Goal: Register for event/course

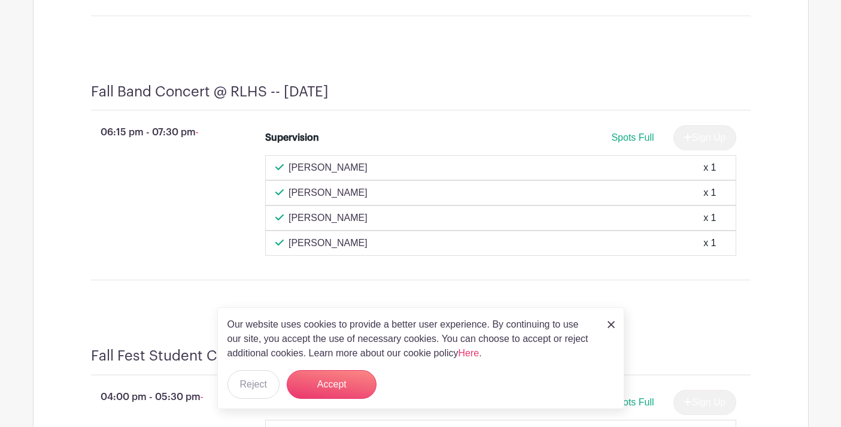
scroll to position [1668, 0]
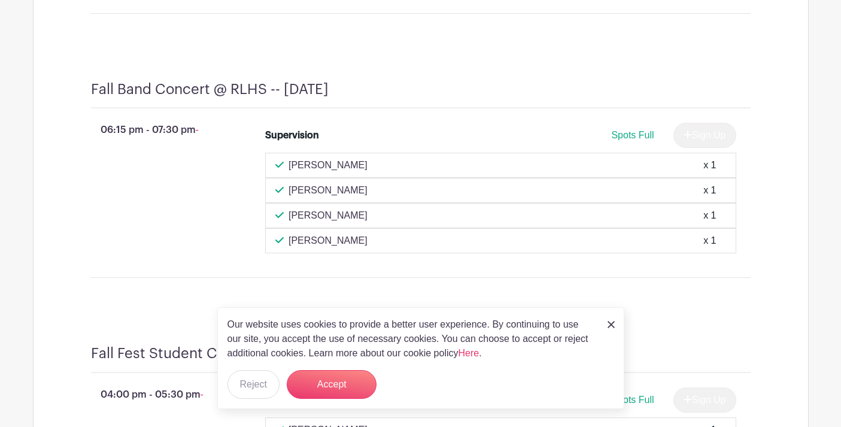
click at [609, 326] on img at bounding box center [611, 324] width 7 height 7
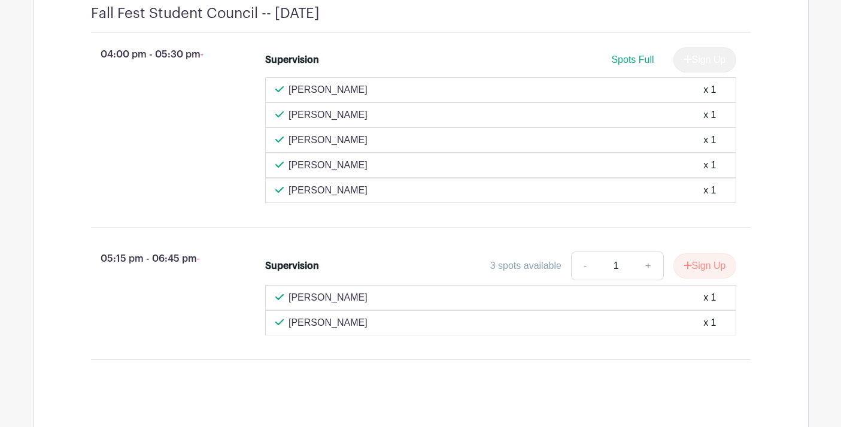
scroll to position [2011, 0]
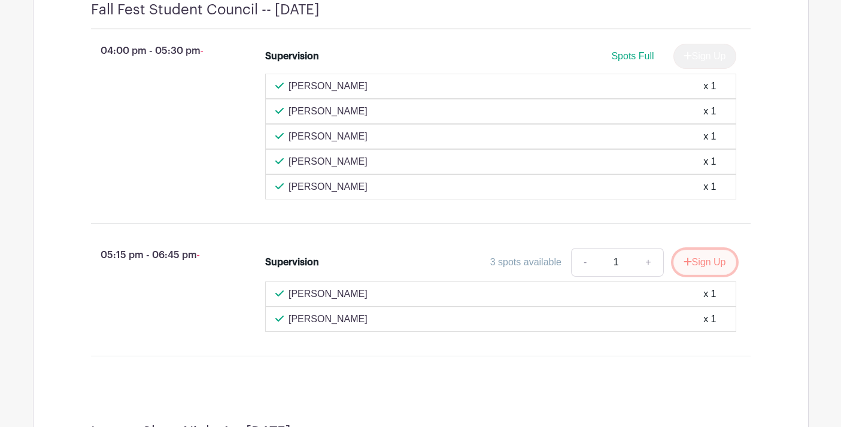
click at [689, 274] on button "Sign Up" at bounding box center [705, 262] width 63 height 25
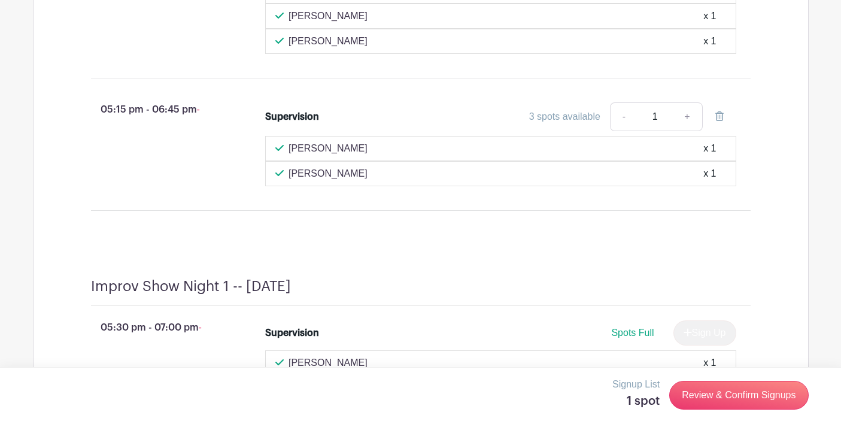
scroll to position [2160, 0]
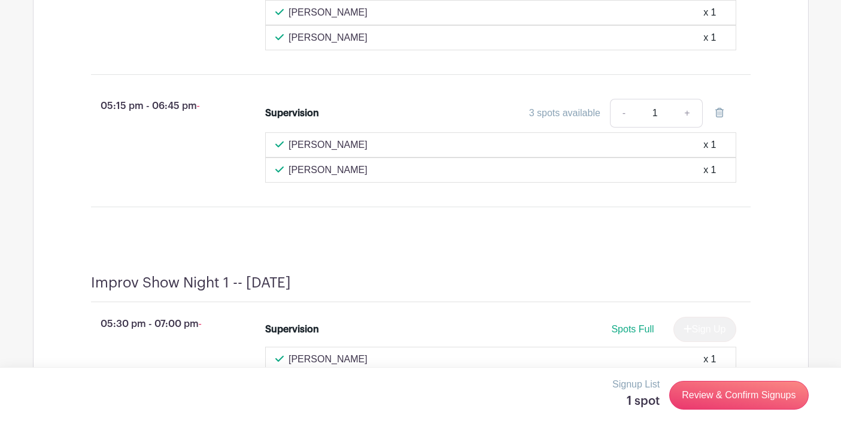
click at [525, 262] on div "Improv Show Night 1 -- Wednesday, November 19 05:30 pm - 07:00 pm - Supervision…" at bounding box center [420, 390] width 717 height 290
click at [737, 398] on link "Review & Confirm Signups" at bounding box center [738, 395] width 139 height 29
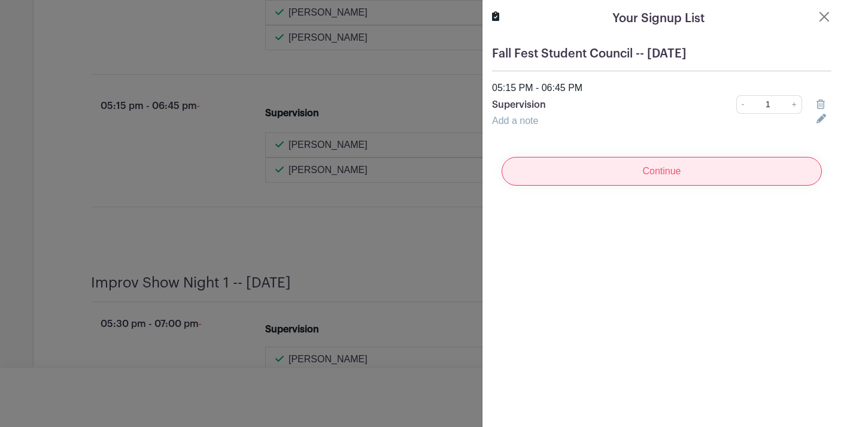
click at [598, 169] on input "Continue" at bounding box center [662, 171] width 320 height 29
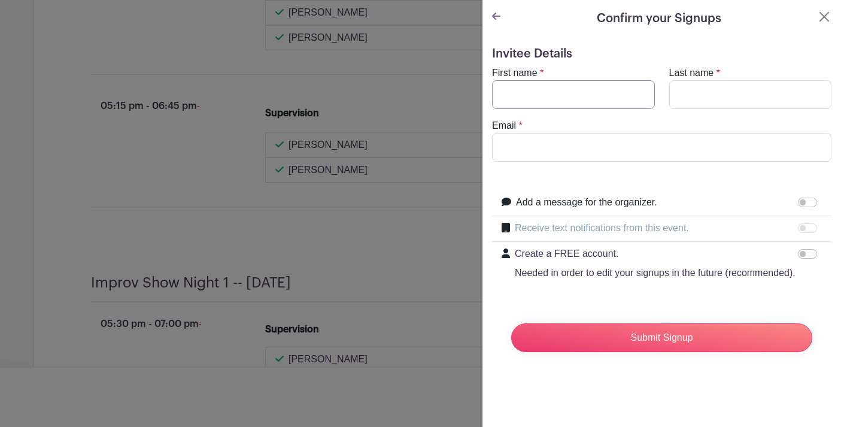
click at [526, 92] on input "First name" at bounding box center [573, 94] width 163 height 29
type input "[PERSON_NAME]"
click at [510, 146] on input "Email" at bounding box center [661, 147] width 339 height 29
type input "[EMAIL_ADDRESS][DOMAIN_NAME]"
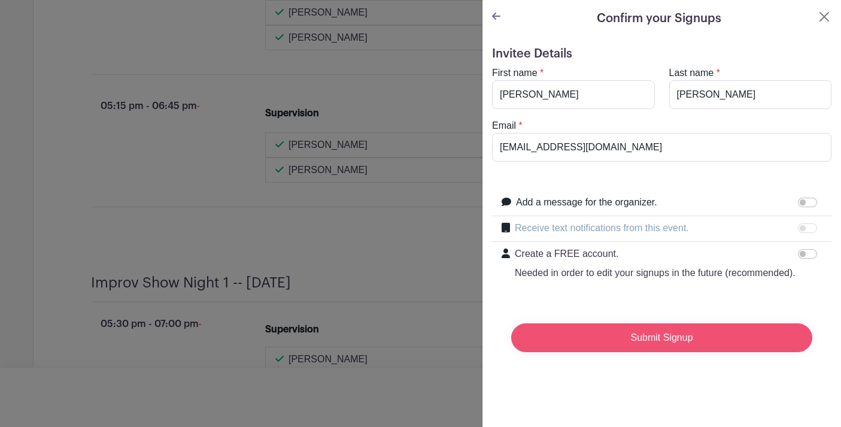
click at [645, 339] on input "Submit Signup" at bounding box center [661, 337] width 301 height 29
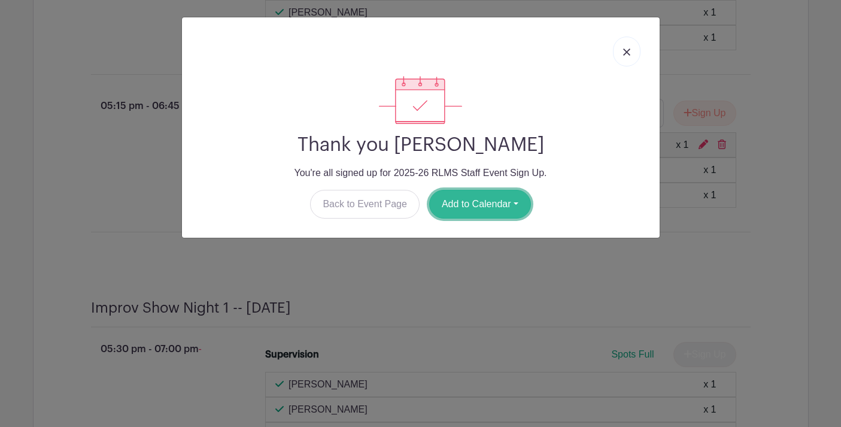
click at [478, 208] on button "Add to Calendar" at bounding box center [480, 204] width 102 height 29
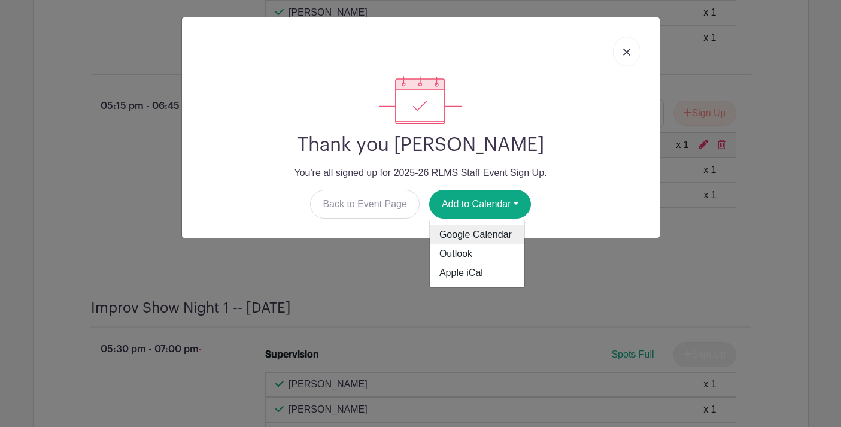
click at [476, 228] on link "Google Calendar" at bounding box center [477, 234] width 95 height 19
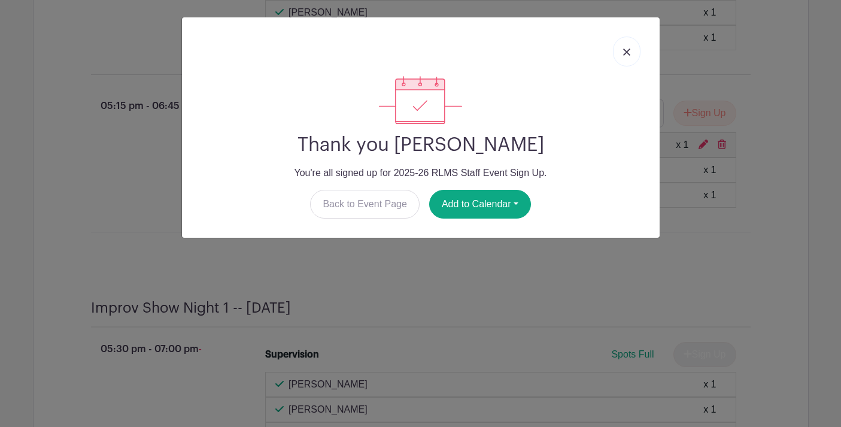
click at [629, 53] on img at bounding box center [626, 51] width 7 height 7
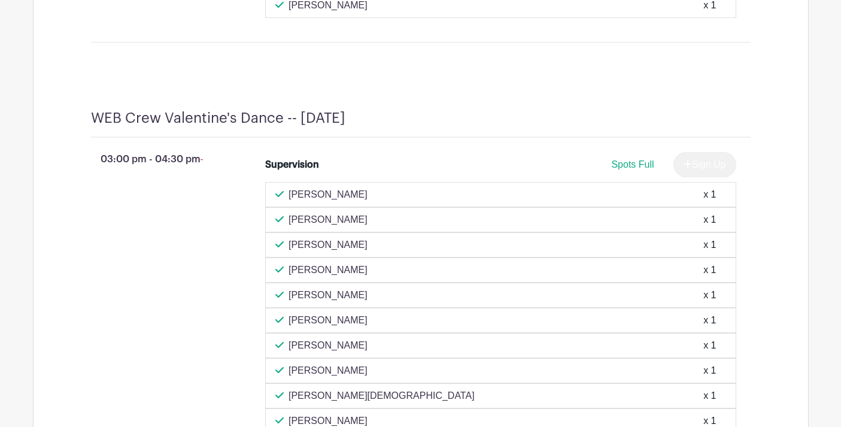
scroll to position [3824, 0]
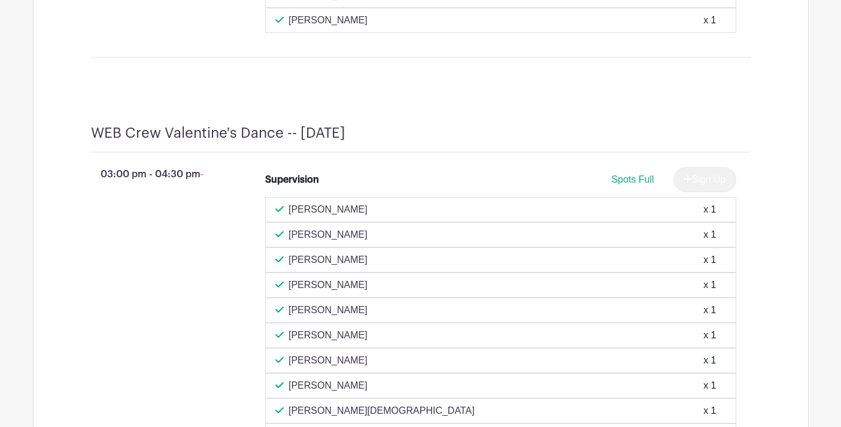
click at [707, 217] on div "x 1" at bounding box center [710, 209] width 13 height 14
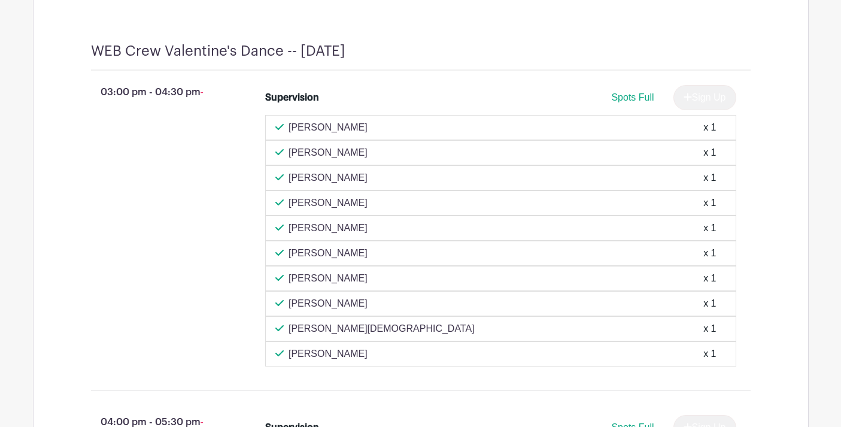
scroll to position [3853, 0]
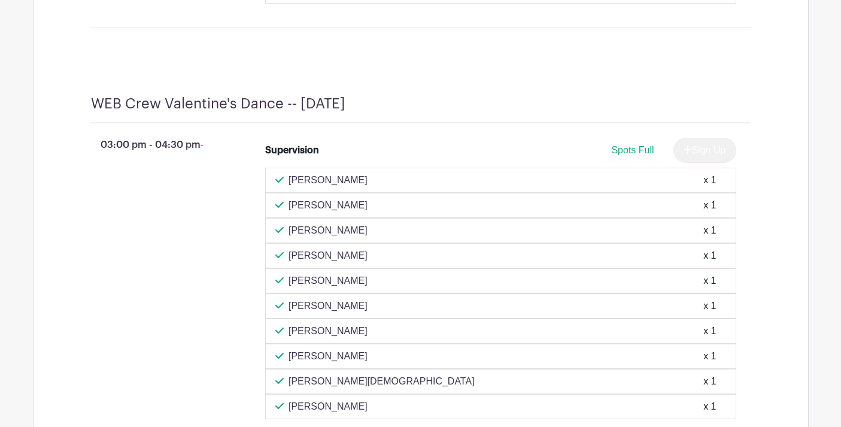
click at [708, 187] on div "x 1" at bounding box center [710, 180] width 13 height 14
click at [707, 163] on div "Sign Up" at bounding box center [700, 150] width 72 height 25
click at [641, 155] on span "Spots Full" at bounding box center [632, 150] width 43 height 10
click at [302, 187] on p "Kathy Vierek" at bounding box center [328, 180] width 79 height 14
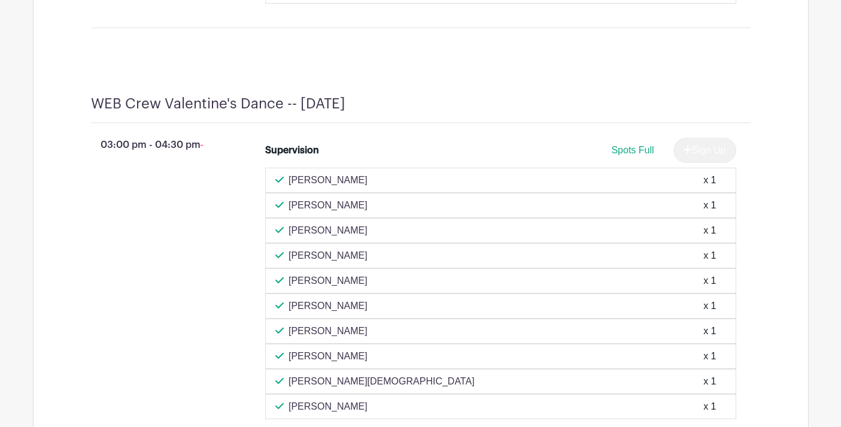
click at [378, 187] on div "[PERSON_NAME] x 1" at bounding box center [500, 180] width 451 height 14
click at [378, 187] on div "Kathy Vierek x 1" at bounding box center [500, 180] width 451 height 14
click at [708, 187] on div "x 1" at bounding box center [710, 180] width 13 height 14
click at [718, 163] on div "Sign Up" at bounding box center [700, 150] width 72 height 25
click at [701, 163] on div "Sign Up" at bounding box center [700, 150] width 72 height 25
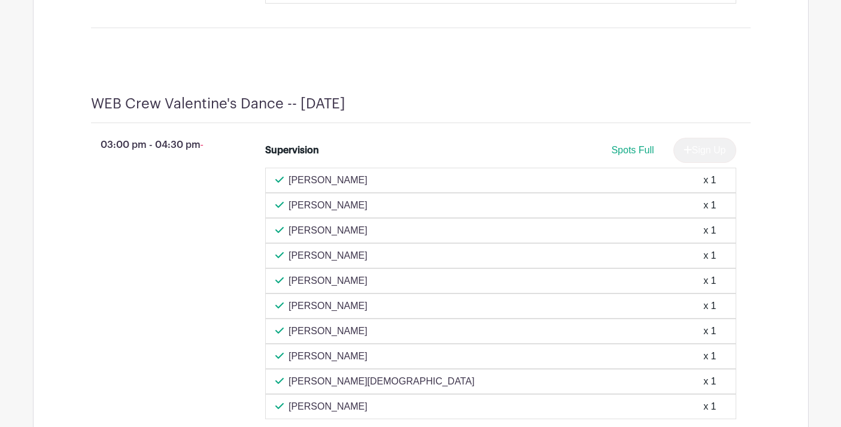
click at [635, 155] on span "Spots Full" at bounding box center [632, 150] width 43 height 10
click at [505, 162] on div "Spots Full Sign Up" at bounding box center [559, 150] width 353 height 25
click at [623, 155] on span "Spots Full" at bounding box center [632, 150] width 43 height 10
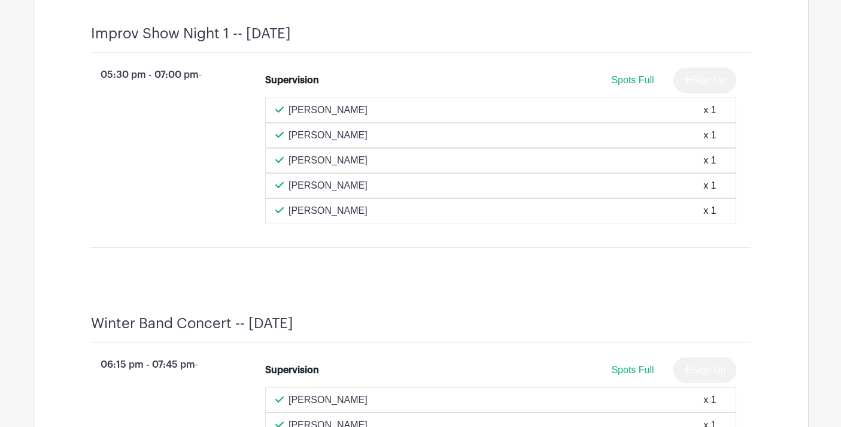
scroll to position [2554, 0]
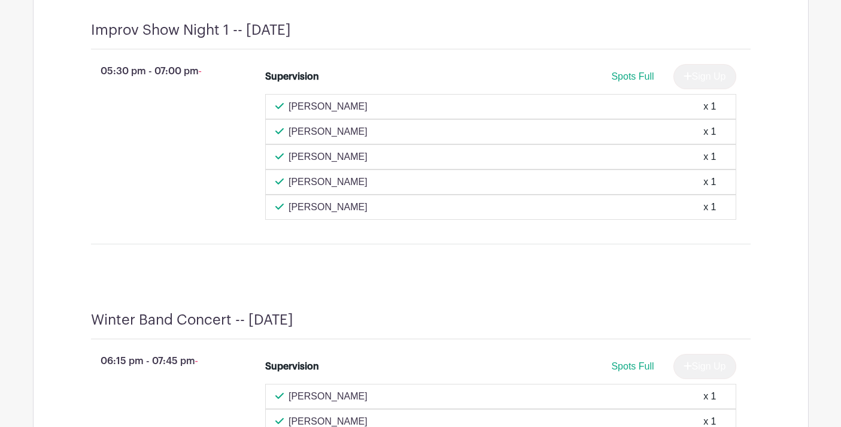
click at [357, 114] on p "[PERSON_NAME]" at bounding box center [328, 106] width 79 height 14
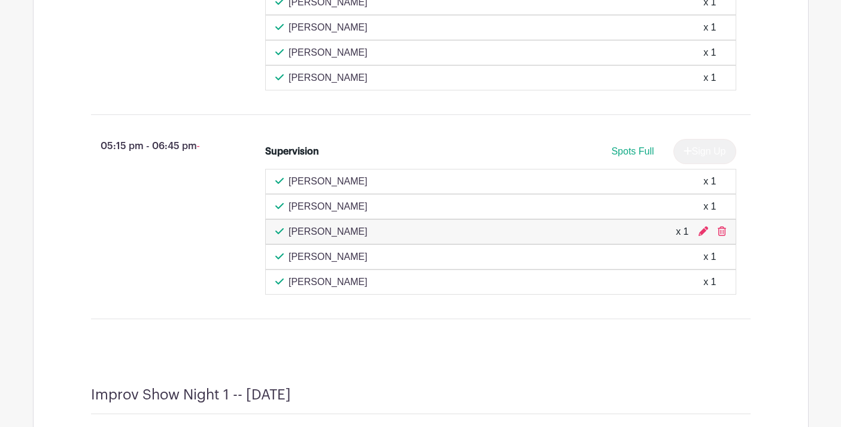
scroll to position [2188, 0]
click at [452, 265] on div "Nicky Durband x 1" at bounding box center [500, 258] width 451 height 14
click at [451, 310] on div "05:15 pm - 06:45 pm - Supervision Spots Full Sign Up Victoria Morris x 1 Kather…" at bounding box center [420, 218] width 717 height 184
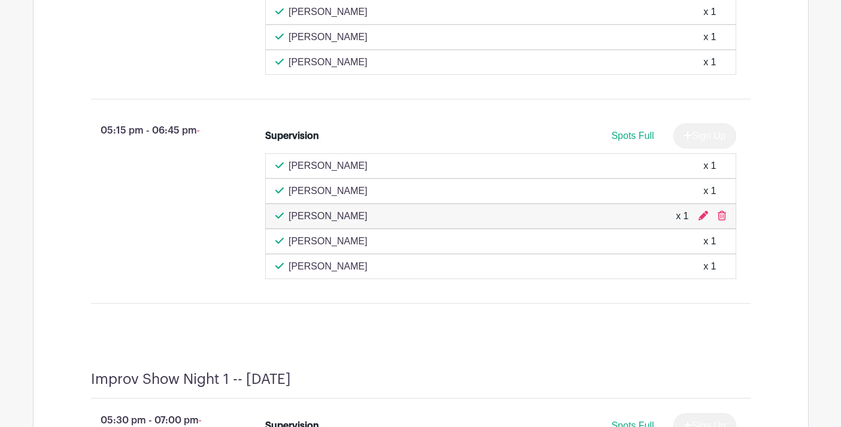
scroll to position [2171, 0]
click at [232, 280] on div "05:15 pm - 06:45 pm -" at bounding box center [159, 200] width 175 height 165
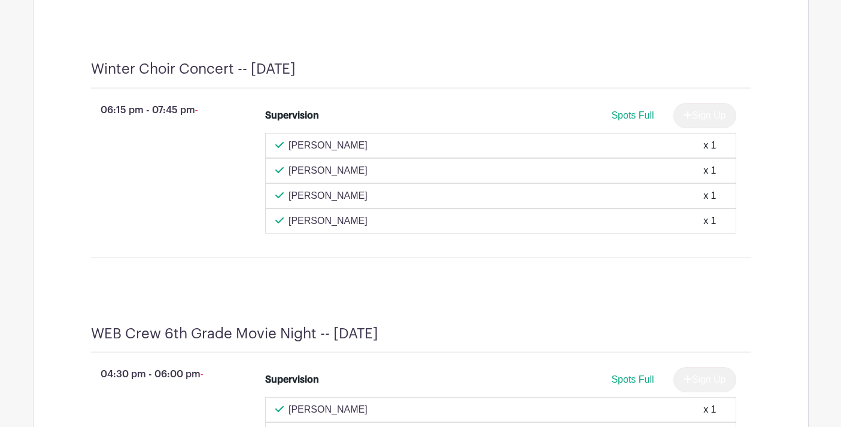
scroll to position [3102, 0]
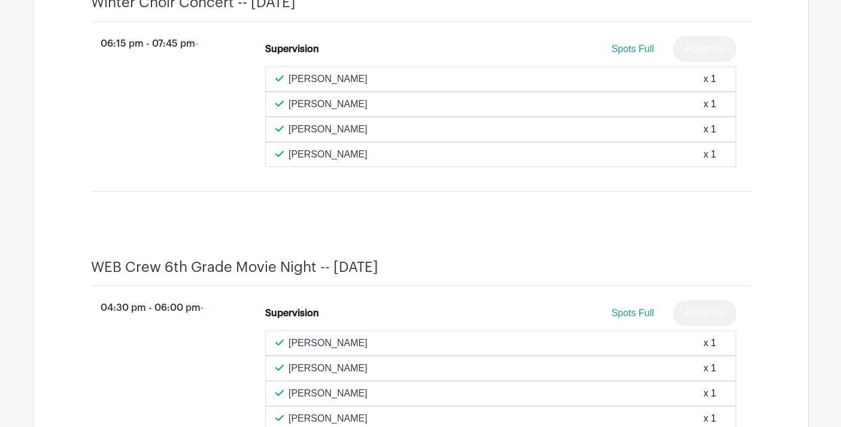
click at [232, 276] on h4 "WEB Crew 6th Grade Movie Night -- [DATE]" at bounding box center [234, 267] width 287 height 17
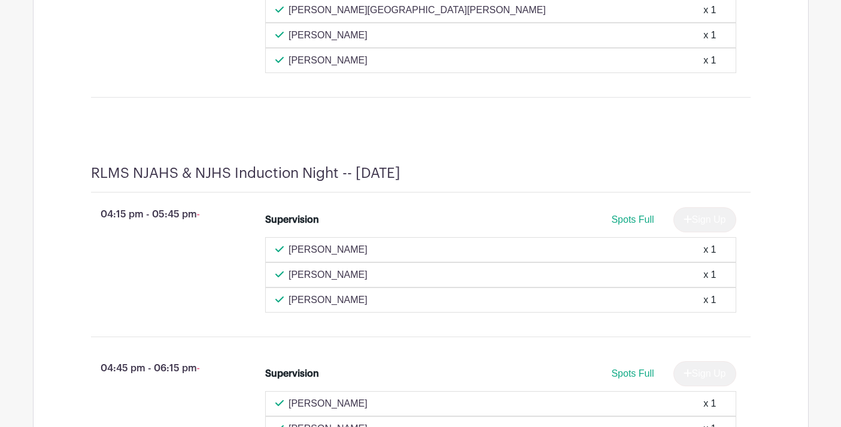
scroll to position [5683, 0]
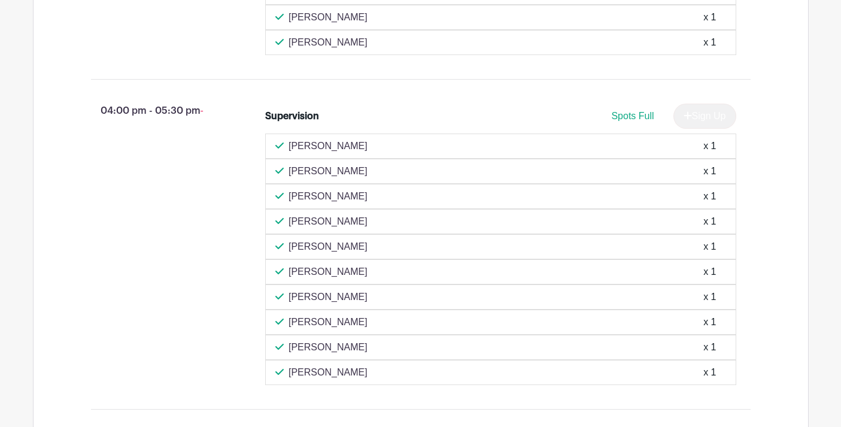
scroll to position [1273, 0]
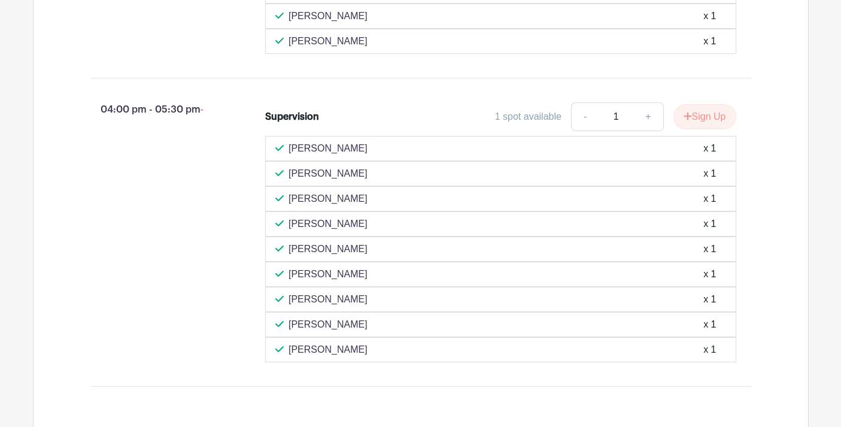
click at [515, 124] on div "1 spot available" at bounding box center [528, 117] width 66 height 14
click at [518, 124] on div "1 spot available" at bounding box center [528, 117] width 66 height 14
click at [501, 124] on div "1 spot available" at bounding box center [528, 117] width 66 height 14
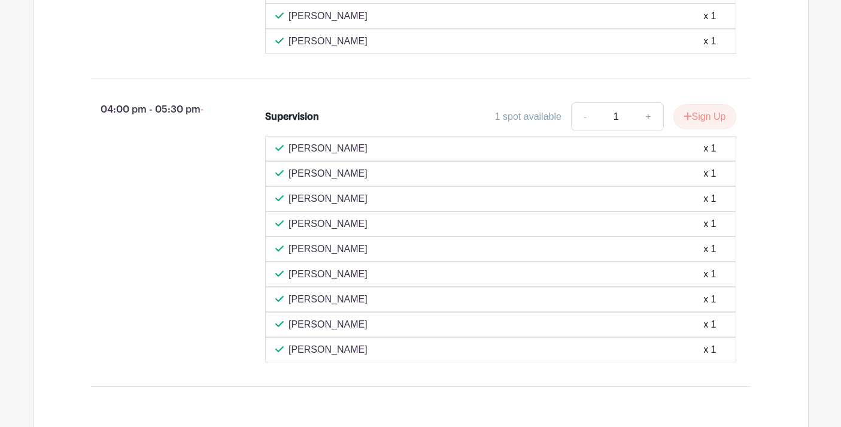
click at [511, 124] on div "1 spot available" at bounding box center [528, 117] width 66 height 14
click at [545, 124] on div "1 spot available" at bounding box center [528, 117] width 66 height 14
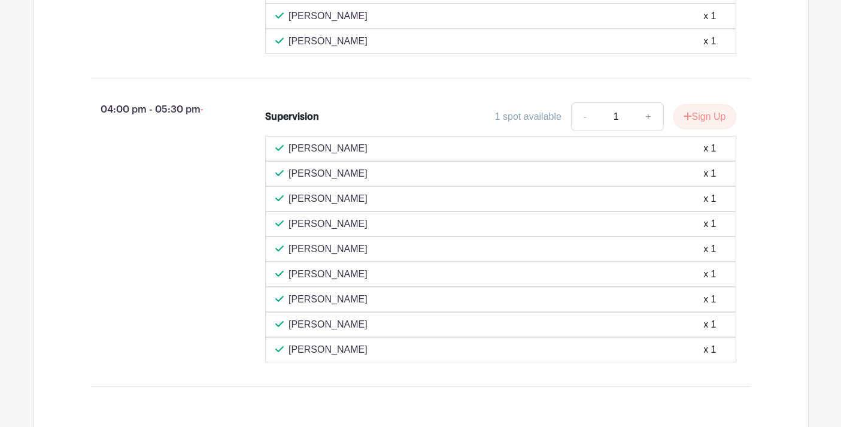
click at [542, 124] on div "1 spot available" at bounding box center [528, 117] width 66 height 14
click at [512, 124] on div "1 spot available" at bounding box center [528, 117] width 66 height 14
click at [506, 124] on div "1 spot available" at bounding box center [528, 117] width 66 height 14
click at [520, 124] on div "1 spot available" at bounding box center [528, 117] width 66 height 14
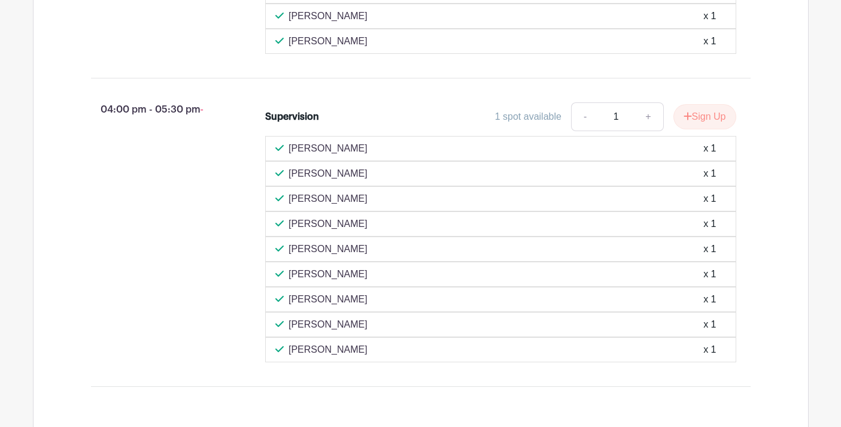
click at [451, 115] on li "Supervision 1 spot available - 1 + Sign Up [PERSON_NAME] x 1 [PERSON_NAME] x 1 …" at bounding box center [500, 232] width 481 height 269
click at [689, 128] on button "Sign Up" at bounding box center [705, 116] width 63 height 25
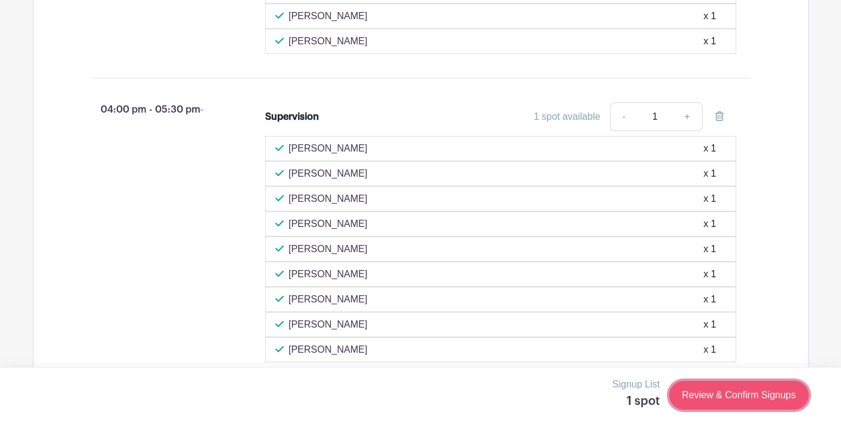
click at [713, 393] on link "Review & Confirm Signups" at bounding box center [738, 395] width 139 height 29
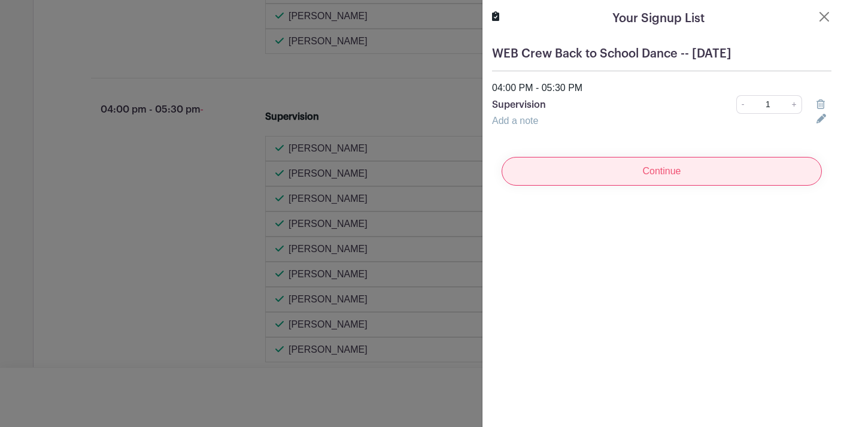
click at [608, 180] on input "Continue" at bounding box center [662, 171] width 320 height 29
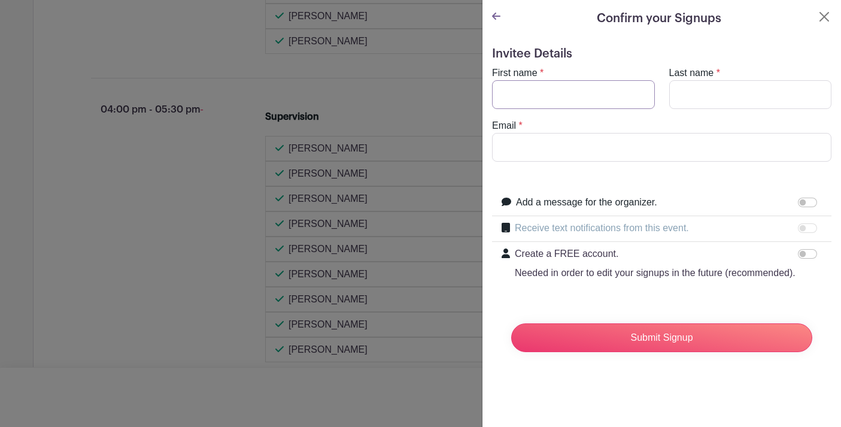
click at [524, 90] on input "First name" at bounding box center [573, 94] width 163 height 29
type input "[PERSON_NAME]"
click at [513, 143] on input "Email" at bounding box center [661, 147] width 339 height 29
type input "[EMAIL_ADDRESS][DOMAIN_NAME]"
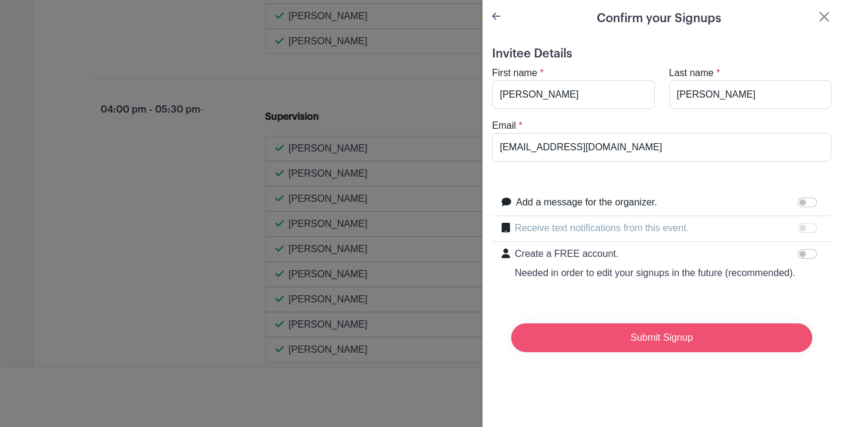
click at [598, 335] on input "Submit Signup" at bounding box center [661, 337] width 301 height 29
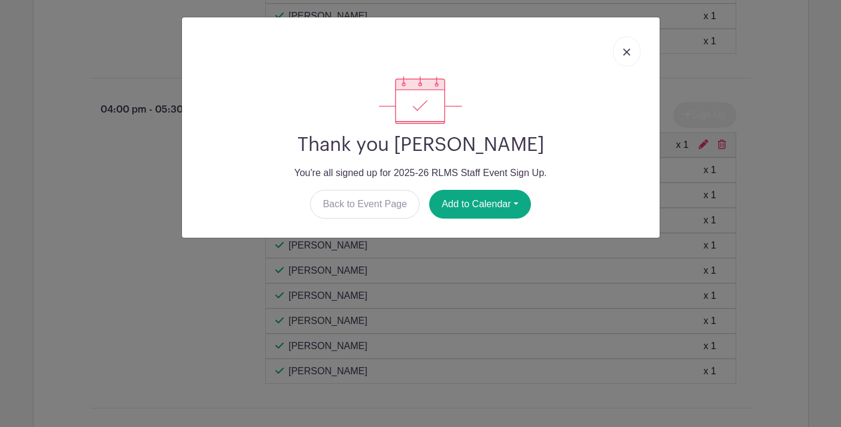
click at [625, 53] on img at bounding box center [626, 51] width 7 height 7
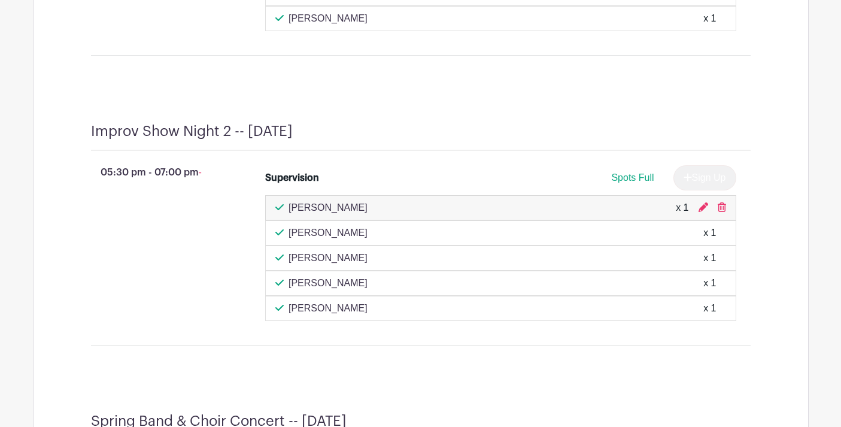
scroll to position [5148, 0]
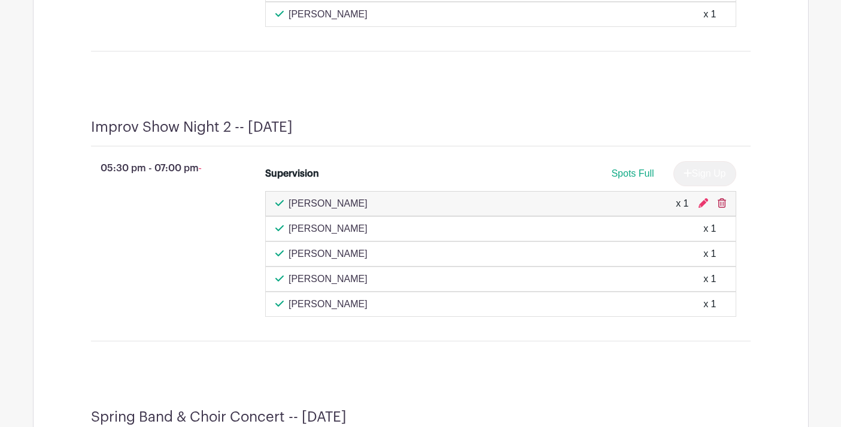
click at [722, 208] on icon at bounding box center [722, 203] width 8 height 10
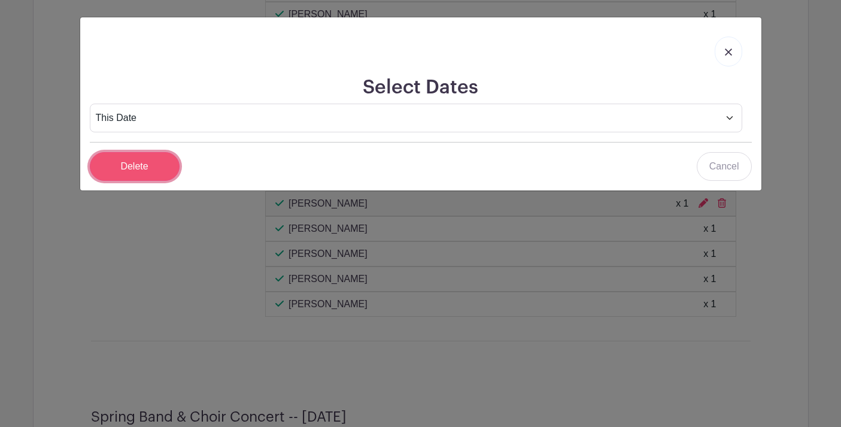
click at [145, 168] on input "Delete" at bounding box center [135, 166] width 90 height 29
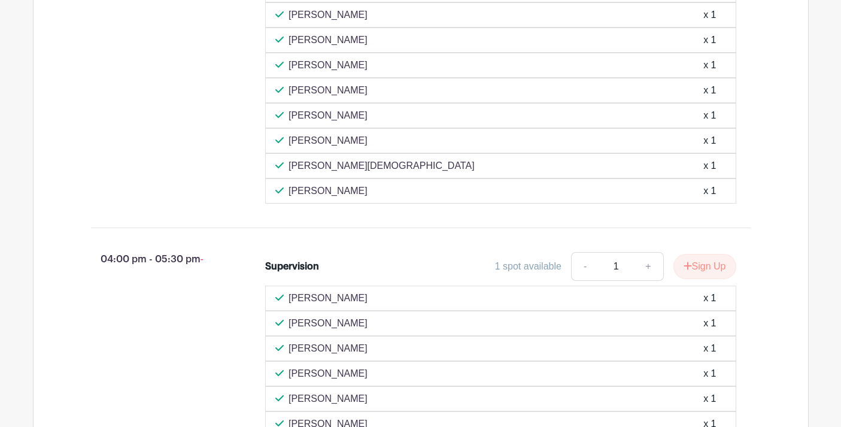
scroll to position [4036, 0]
